Goal: Use online tool/utility: Utilize a website feature to perform a specific function

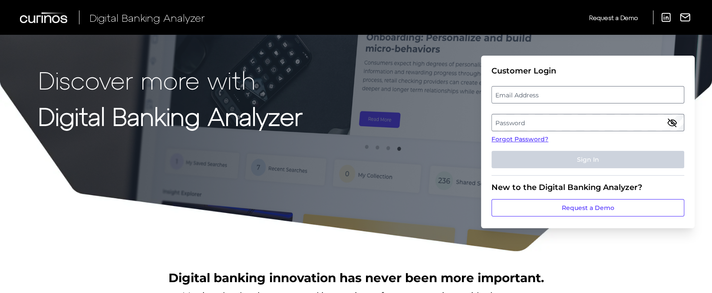
click at [531, 92] on label "Email Address" at bounding box center [587, 95] width 191 height 16
click at [531, 92] on input "email" at bounding box center [587, 94] width 193 height 17
type input "[PERSON_NAME][EMAIL_ADDRESS][PERSON_NAME][DOMAIN_NAME]"
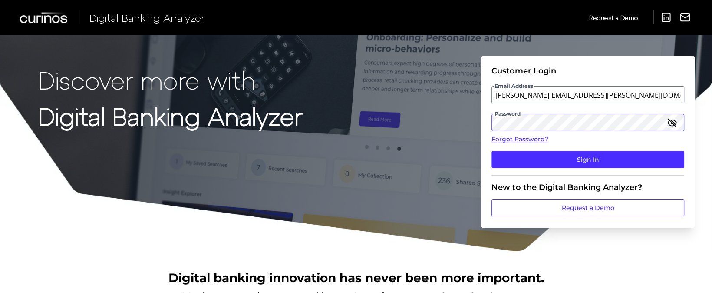
click at [491, 151] on button "Sign In" at bounding box center [587, 159] width 193 height 17
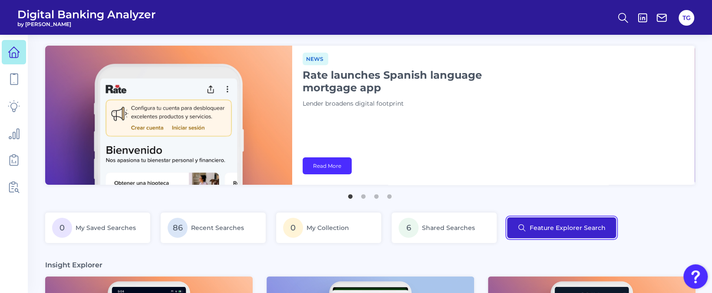
click at [568, 228] on button "Feature Explorer Search" at bounding box center [561, 227] width 109 height 21
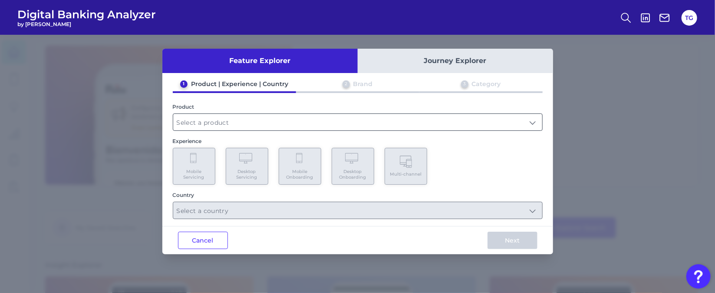
click at [294, 117] on input "text" at bounding box center [357, 122] width 369 height 16
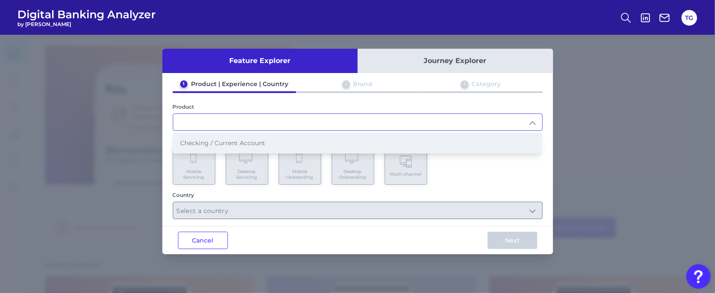
click at [231, 149] on li "Checking / Current Account" at bounding box center [357, 143] width 369 height 20
type input "Checking / Current Account"
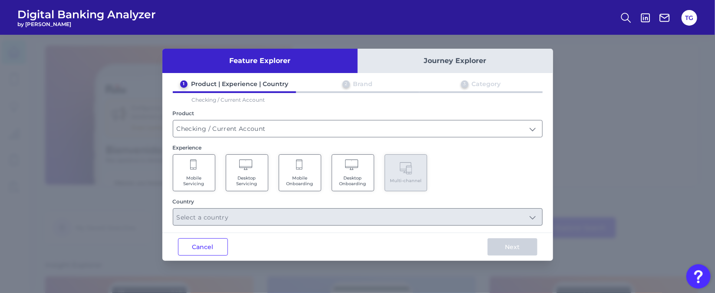
click at [202, 167] on Servicing "Mobile Servicing" at bounding box center [194, 172] width 43 height 37
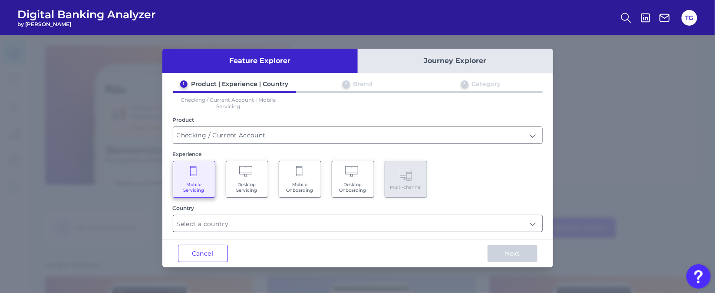
click at [413, 221] on input "text" at bounding box center [357, 223] width 369 height 16
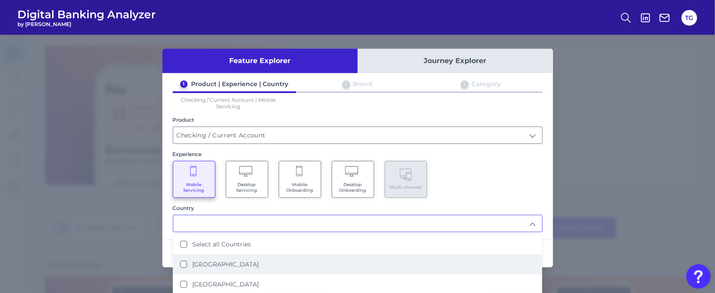
click at [266, 261] on li "[GEOGRAPHIC_DATA]" at bounding box center [357, 264] width 369 height 20
type input "[GEOGRAPHIC_DATA]"
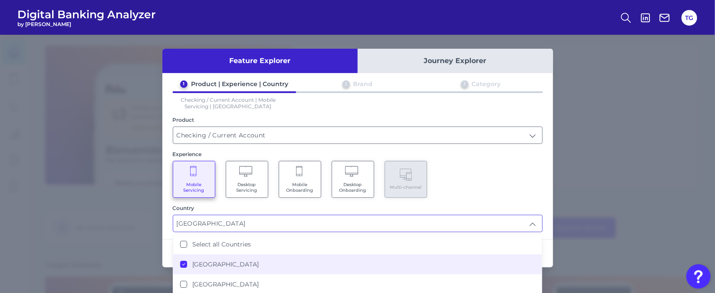
click at [494, 170] on div "Mobile Servicing Desktop Servicing Mobile Onboarding Desktop Onboarding Multi-c…" at bounding box center [358, 179] width 370 height 37
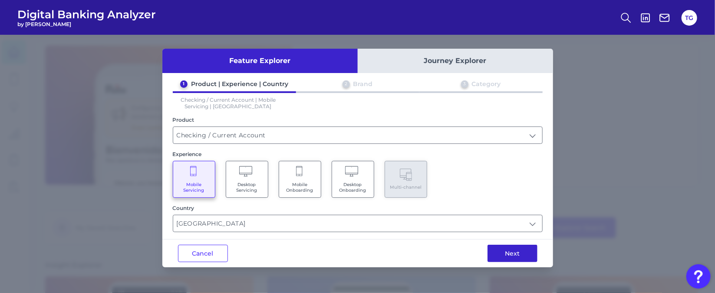
click at [505, 252] on button "Next" at bounding box center [513, 252] width 50 height 17
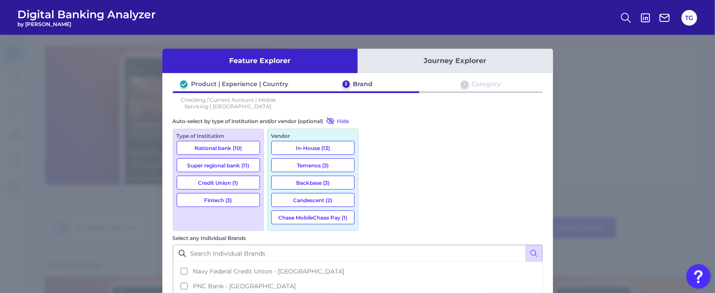
scroll to position [188, 0]
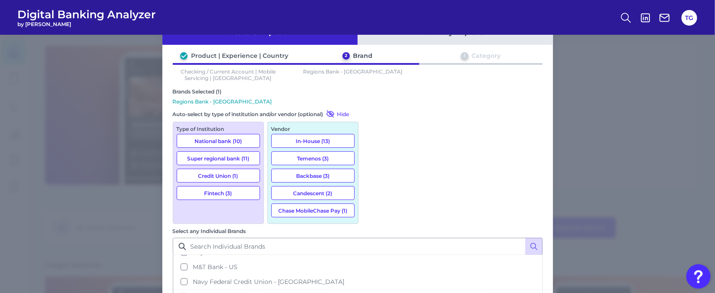
scroll to position [44, 0]
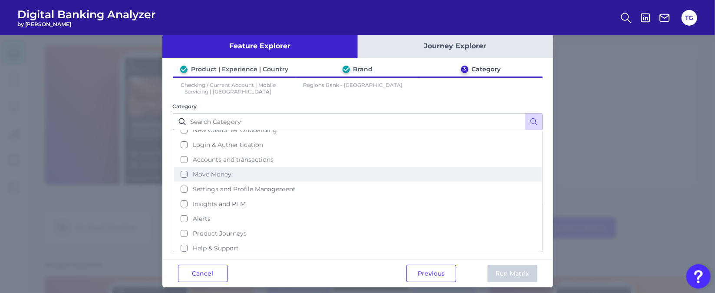
scroll to position [23, 0]
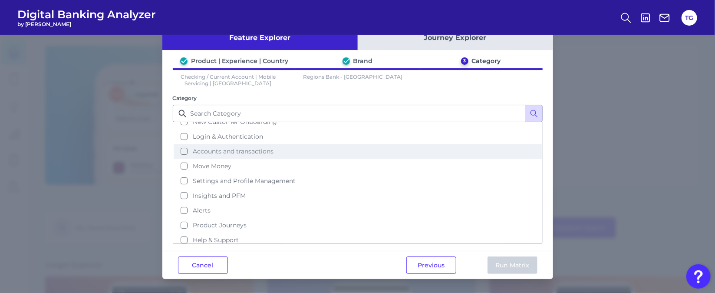
click at [227, 150] on span "Accounts and transactions" at bounding box center [233, 151] width 81 height 8
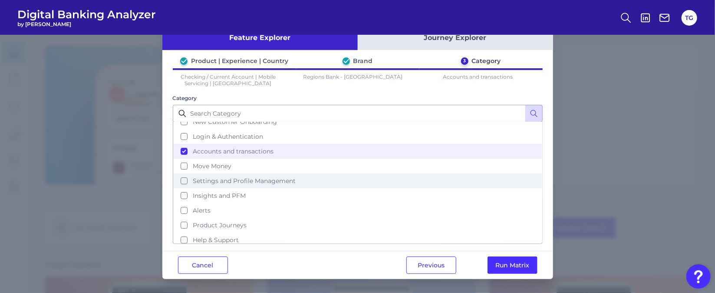
click at [237, 179] on span "Settings and Profile Management" at bounding box center [244, 181] width 103 height 8
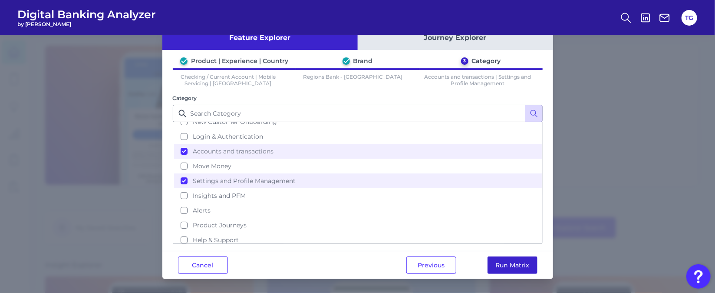
click at [518, 272] on button "Run Matrix" at bounding box center [513, 264] width 50 height 17
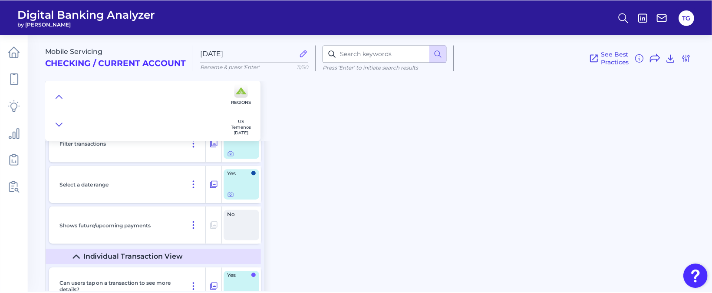
scroll to position [1458, 0]
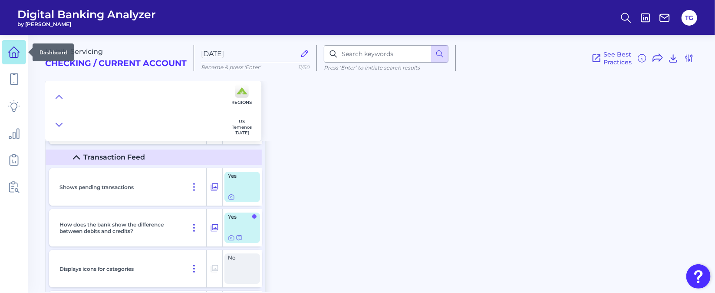
click at [11, 48] on icon at bounding box center [14, 52] width 12 height 12
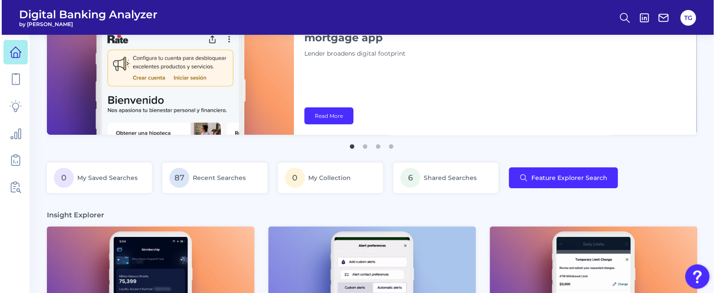
scroll to position [65, 0]
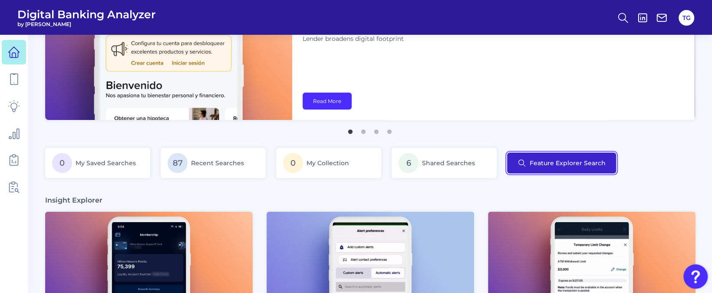
click at [547, 159] on button "Feature Explorer Search" at bounding box center [561, 162] width 109 height 21
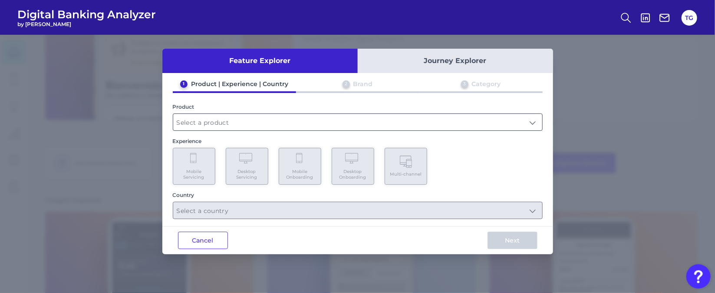
click at [332, 119] on input "text" at bounding box center [357, 122] width 369 height 16
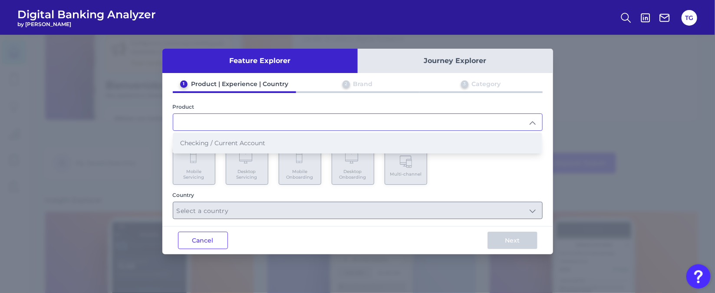
click at [217, 139] on span "Checking / Current Account" at bounding box center [222, 143] width 85 height 8
type input "Checking / Current Account"
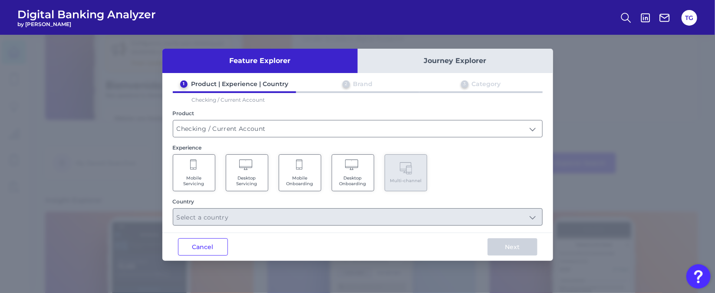
click at [195, 178] on span "Mobile Servicing" at bounding box center [194, 180] width 33 height 11
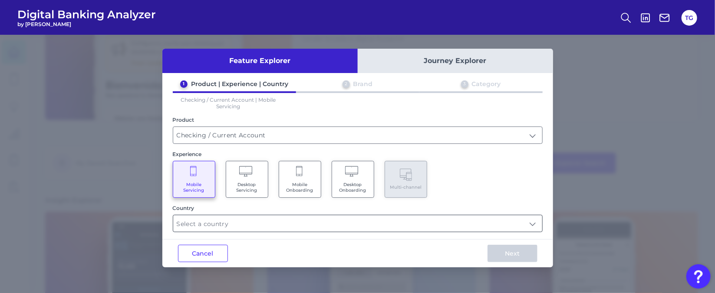
click at [250, 224] on input "text" at bounding box center [357, 223] width 369 height 16
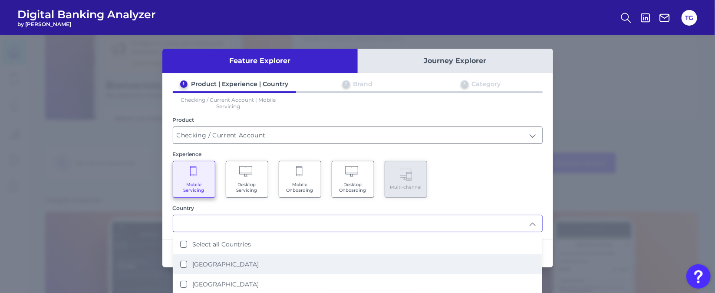
click at [213, 263] on label "[GEOGRAPHIC_DATA]" at bounding box center [225, 264] width 66 height 8
type input "[GEOGRAPHIC_DATA]"
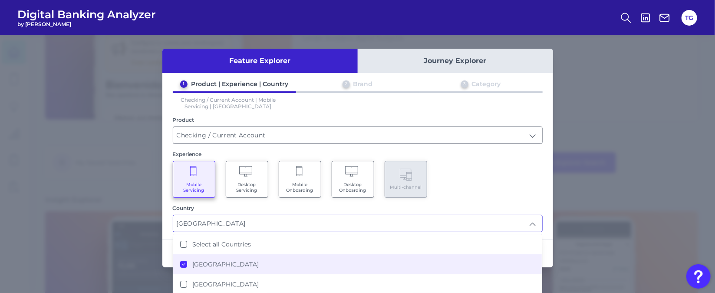
click at [484, 178] on div "Mobile Servicing Desktop Servicing Mobile Onboarding Desktop Onboarding Multi-c…" at bounding box center [358, 179] width 370 height 37
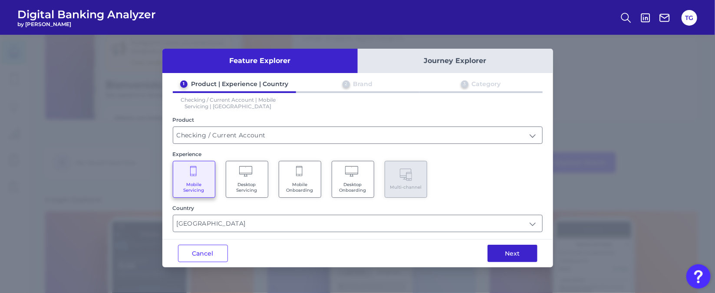
click at [497, 251] on button "Next" at bounding box center [513, 252] width 50 height 17
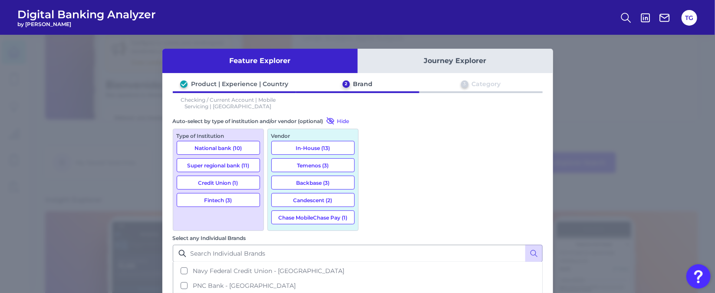
scroll to position [188, 0]
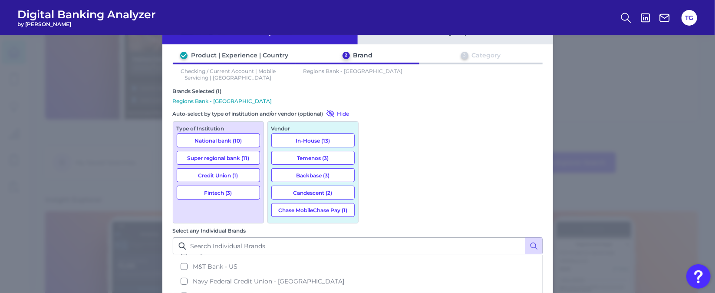
scroll to position [44, 0]
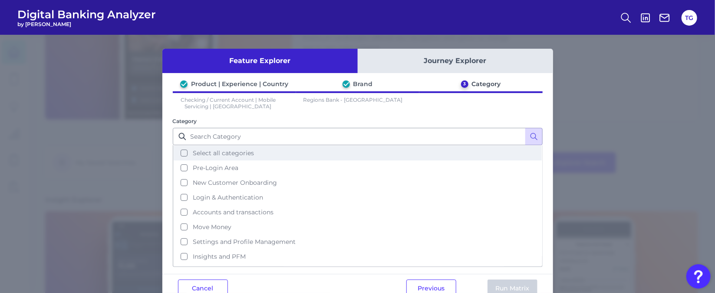
click at [214, 151] on span "Select all categories" at bounding box center [223, 153] width 61 height 8
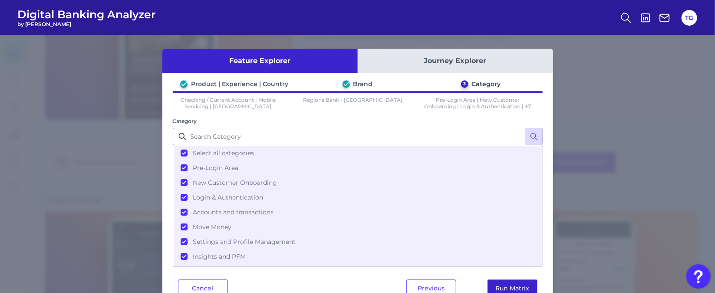
click at [497, 281] on button "Run Matrix" at bounding box center [513, 287] width 50 height 17
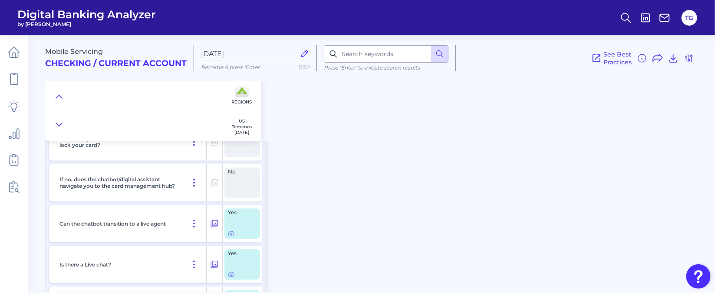
scroll to position [7211, 0]
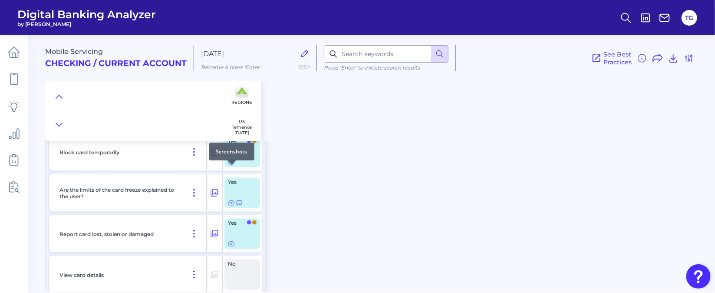
click at [235, 165] on div at bounding box center [242, 161] width 29 height 7
click at [233, 165] on icon at bounding box center [231, 161] width 7 height 7
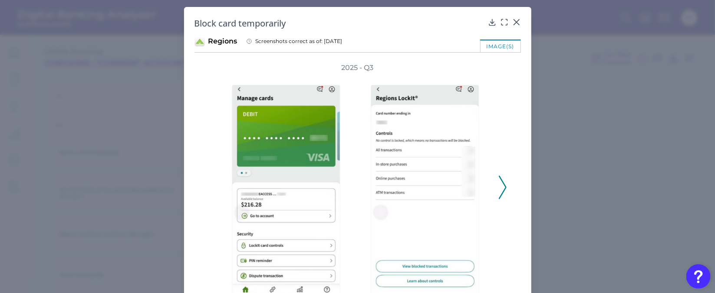
click at [504, 187] on polyline at bounding box center [502, 187] width 7 height 22
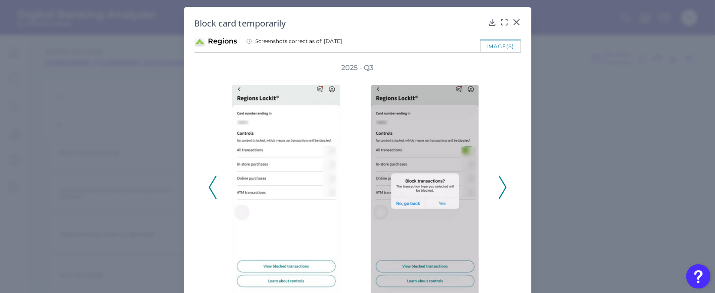
click at [210, 181] on icon at bounding box center [213, 186] width 8 height 23
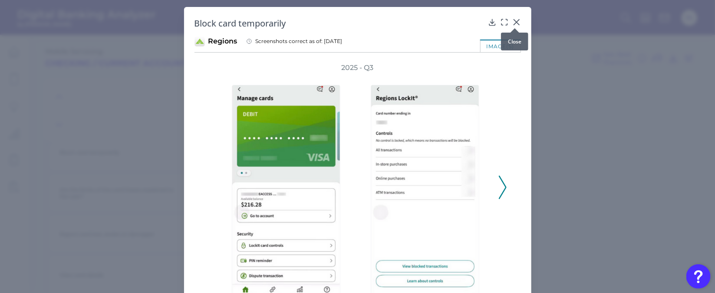
click at [516, 20] on icon at bounding box center [516, 22] width 5 height 5
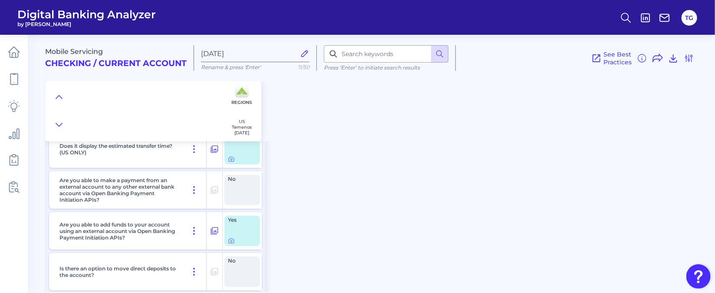
scroll to position [6429, 0]
